Goal: Information Seeking & Learning: Learn about a topic

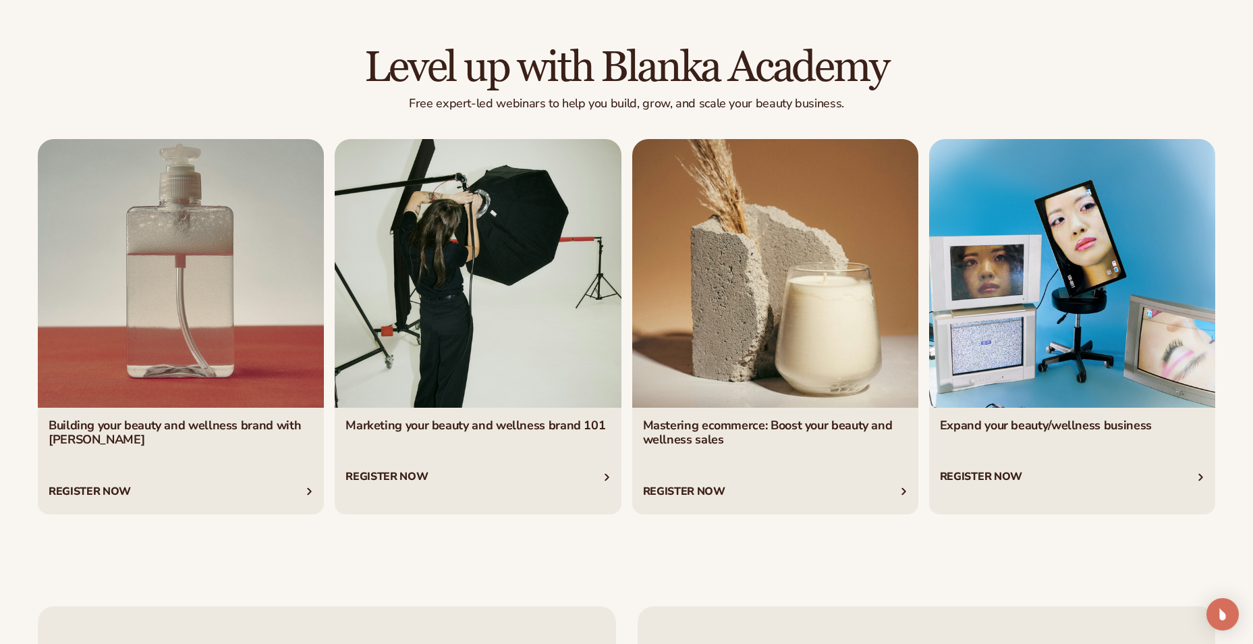
scroll to position [2602, 0]
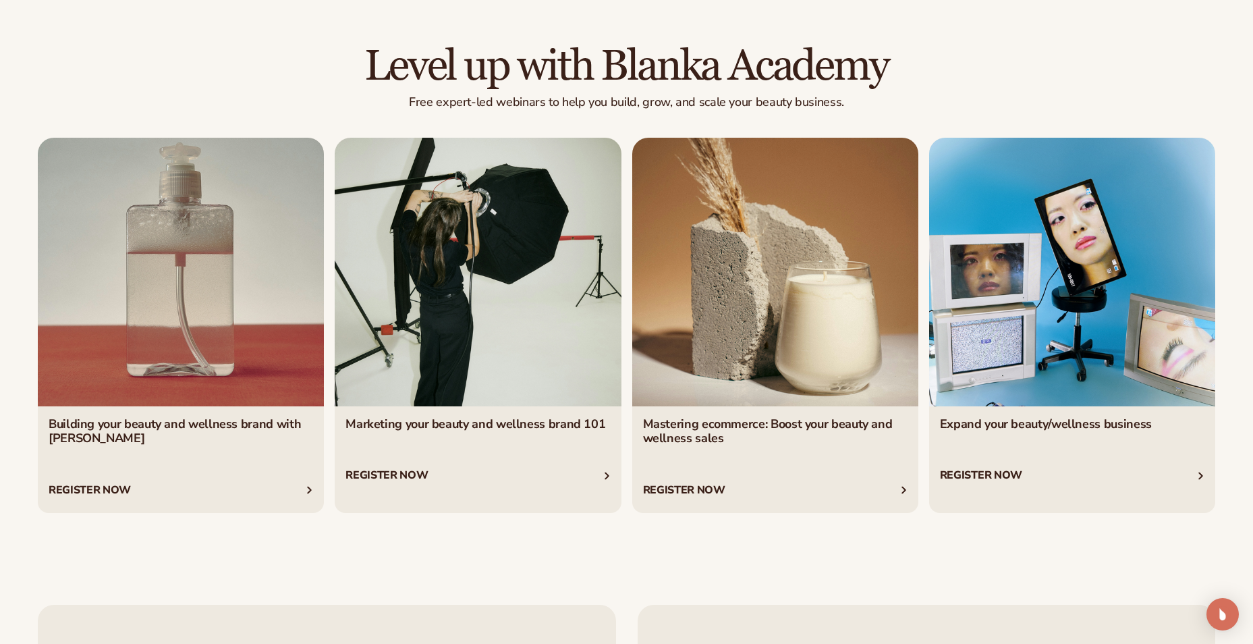
click at [685, 485] on link "3 / 4" at bounding box center [775, 325] width 286 height 375
